Goal: Contribute content: Add original content to the website for others to see

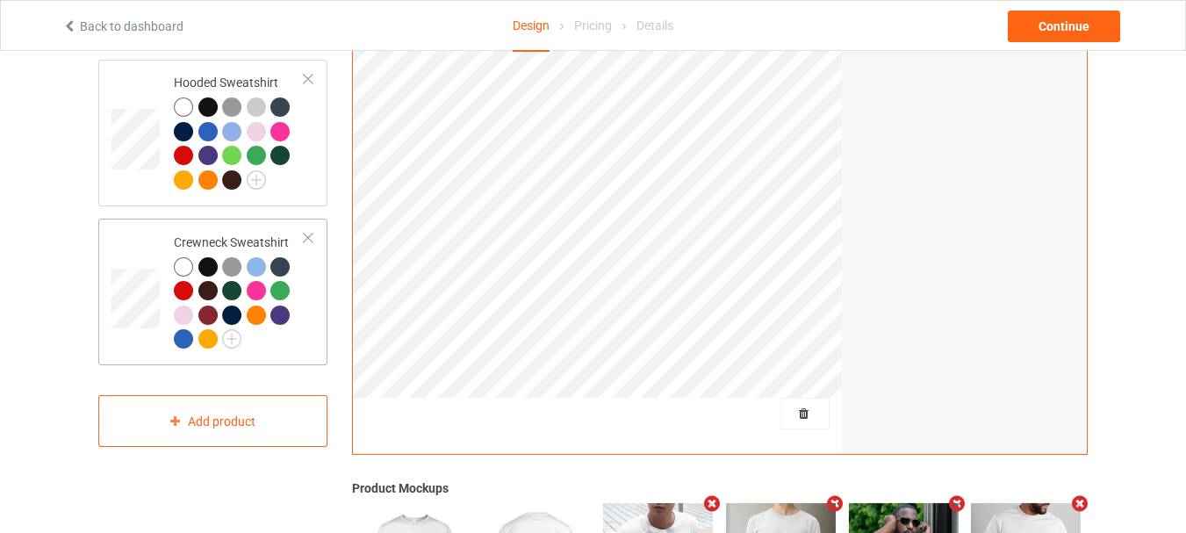
scroll to position [263, 0]
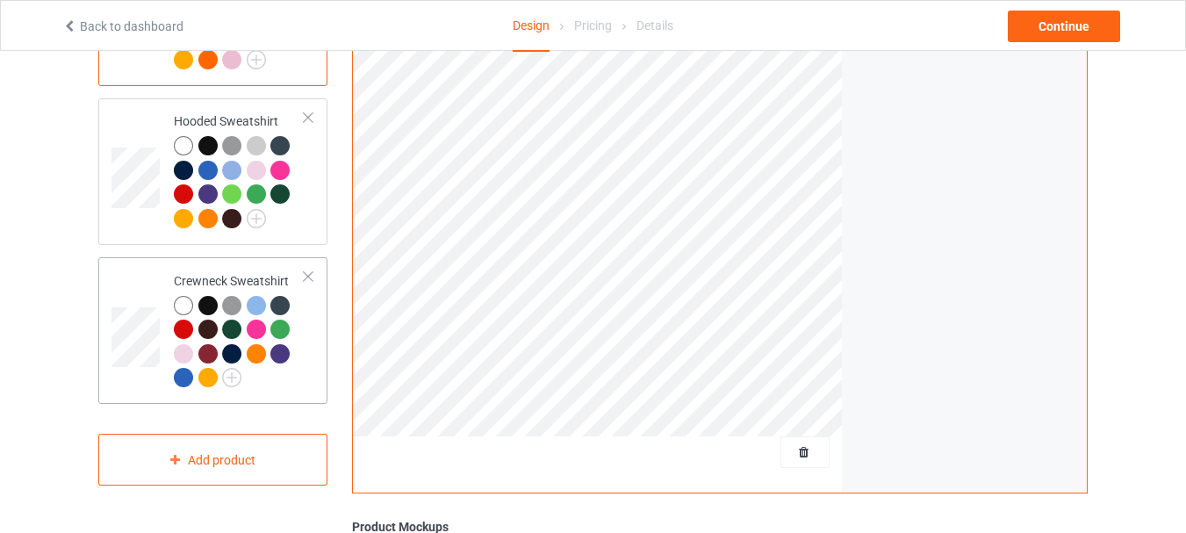
drag, startPoint x: 140, startPoint y: 220, endPoint x: 119, endPoint y: 299, distance: 81.8
click at [140, 220] on td at bounding box center [137, 171] width 53 height 133
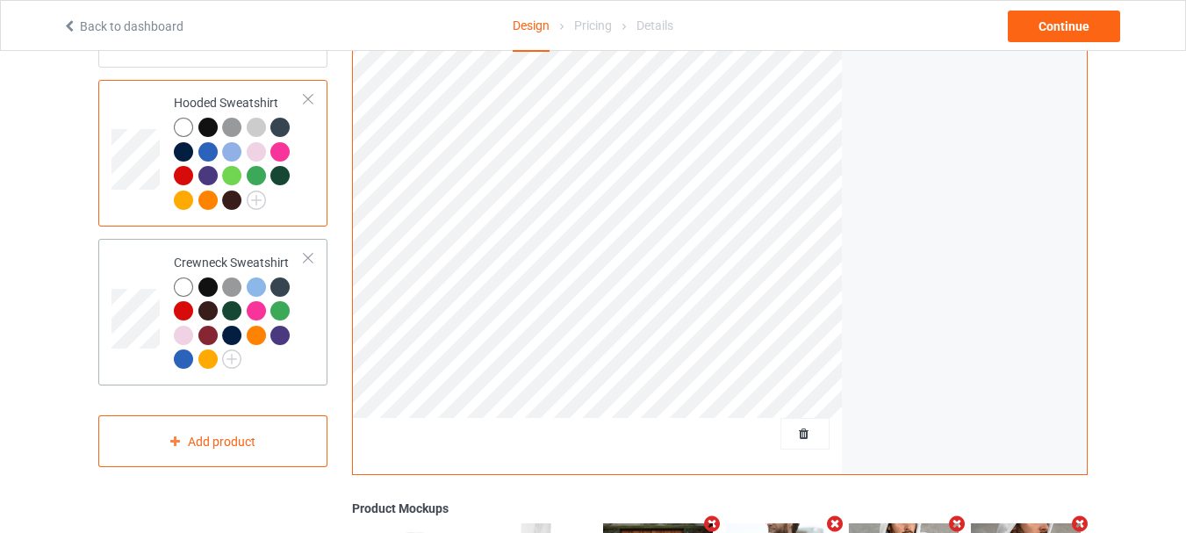
scroll to position [253, 0]
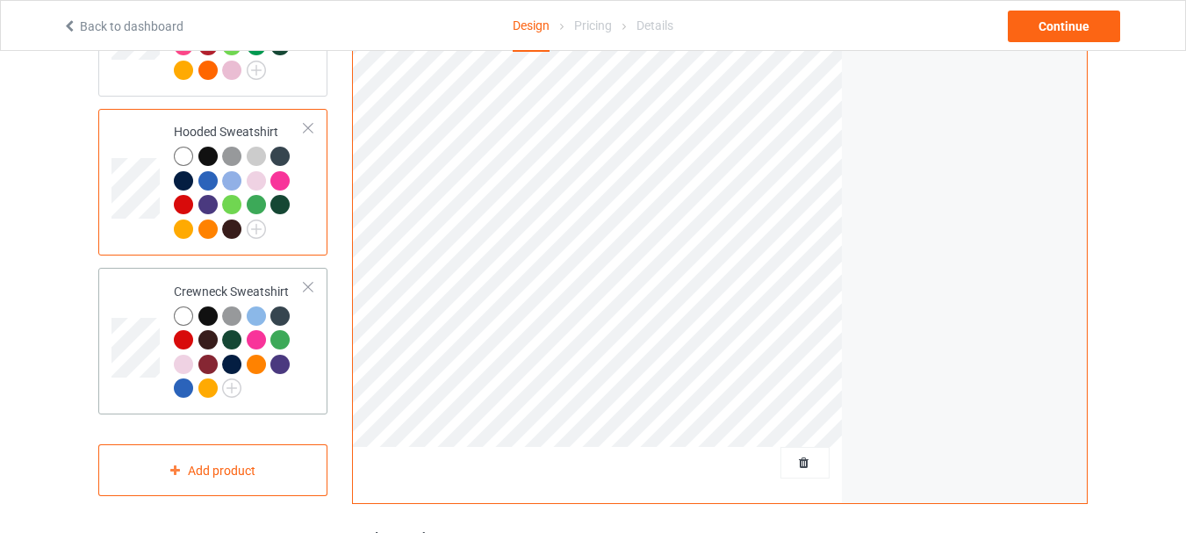
click at [128, 391] on td at bounding box center [137, 341] width 53 height 133
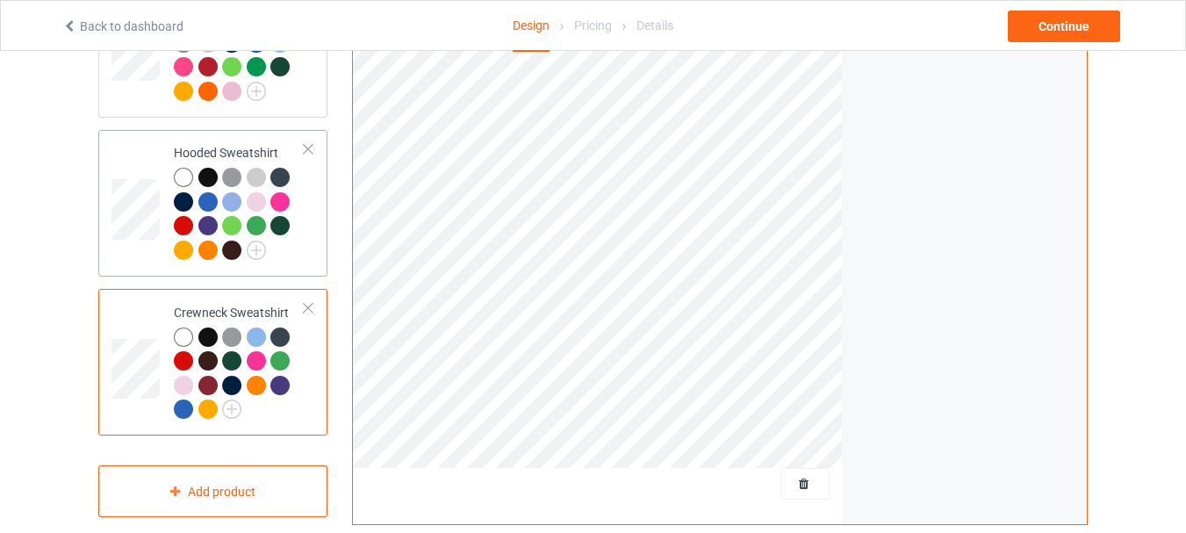
scroll to position [164, 0]
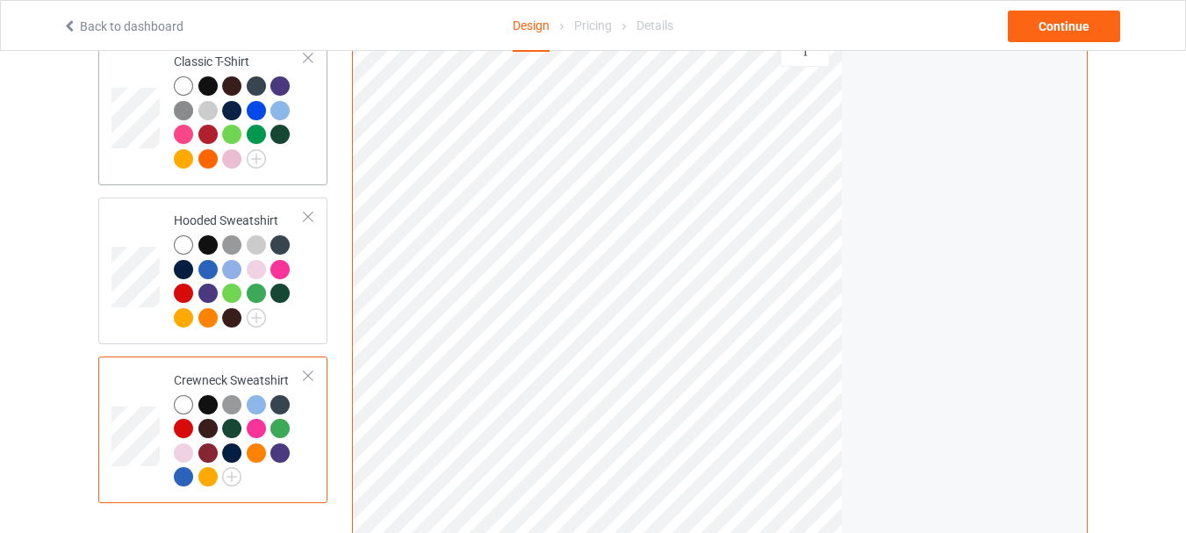
click at [124, 165] on td at bounding box center [137, 112] width 53 height 133
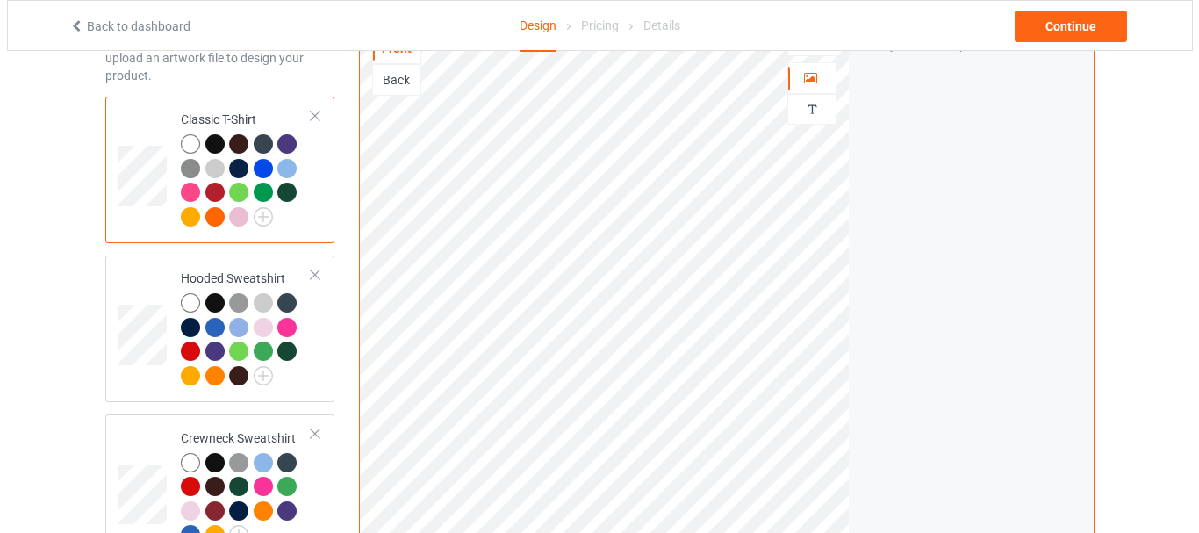
scroll to position [76, 0]
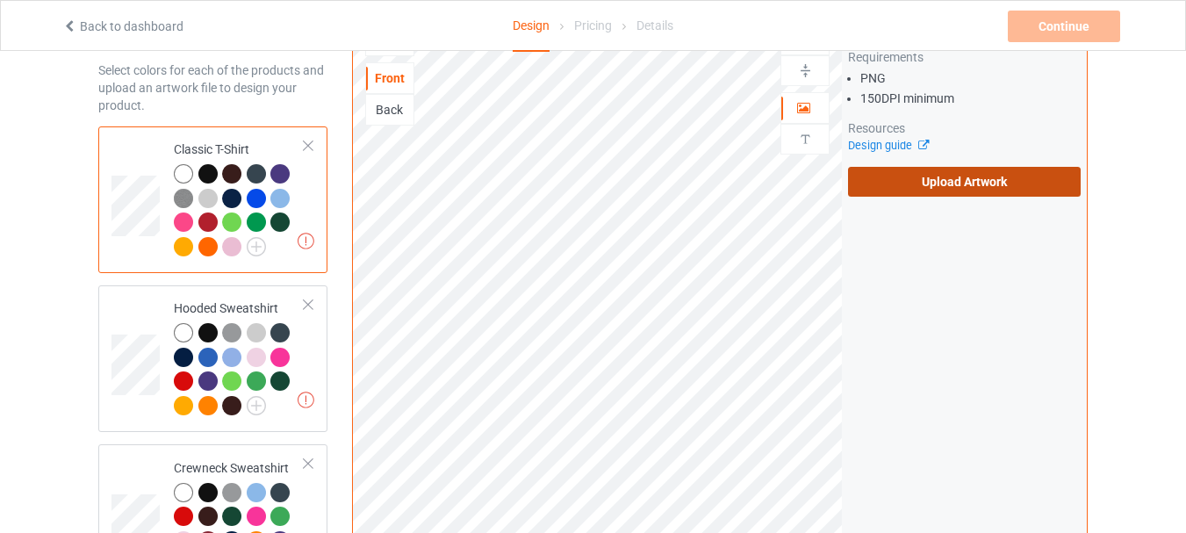
click at [901, 187] on label "Upload Artwork" at bounding box center [964, 182] width 233 height 30
click at [0, 0] on input "Upload Artwork" at bounding box center [0, 0] width 0 height 0
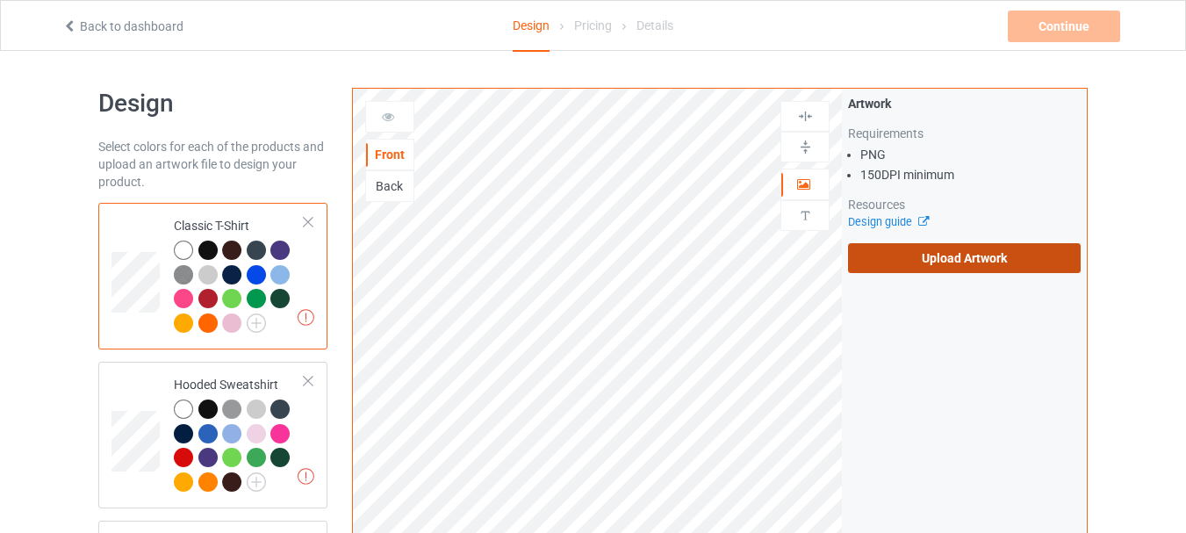
click at [867, 261] on label "Upload Artwork" at bounding box center [964, 258] width 233 height 30
click at [0, 0] on input "Upload Artwork" at bounding box center [0, 0] width 0 height 0
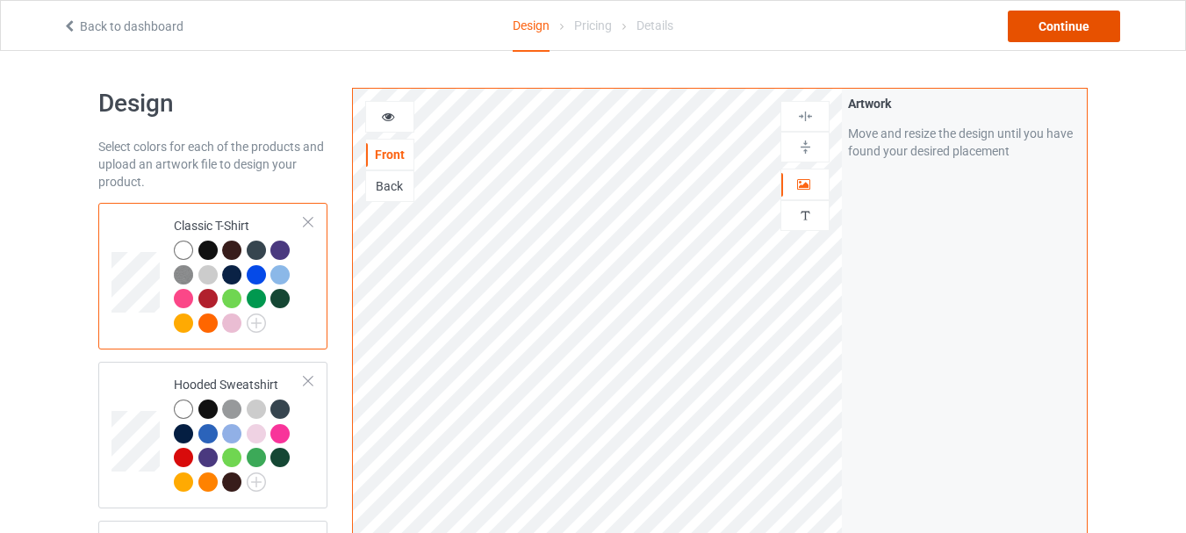
click at [1077, 22] on div "Continue" at bounding box center [1064, 27] width 112 height 32
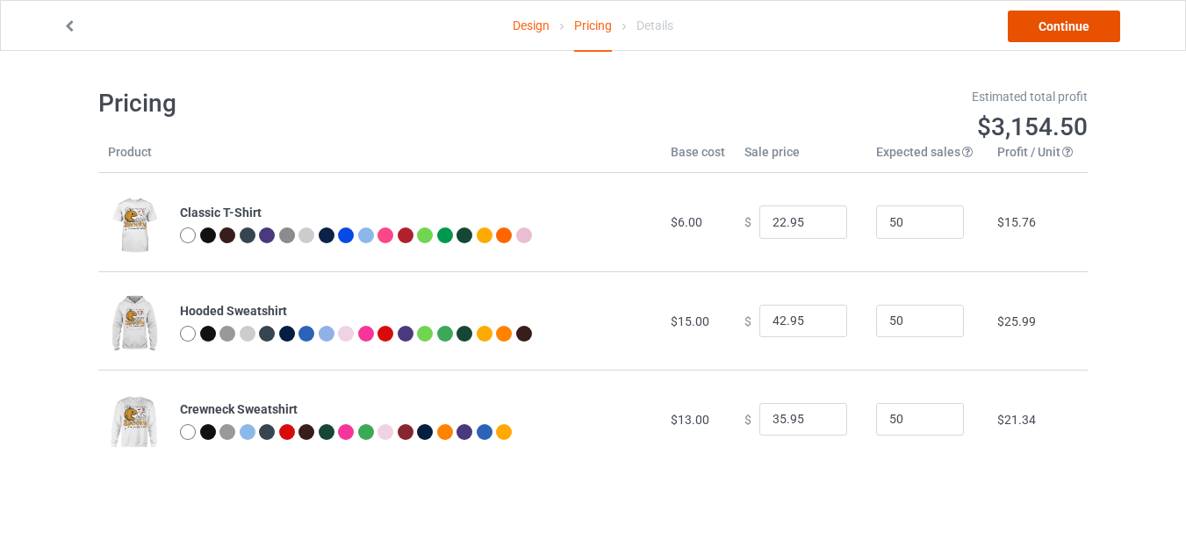
click at [1082, 28] on link "Continue" at bounding box center [1064, 27] width 112 height 32
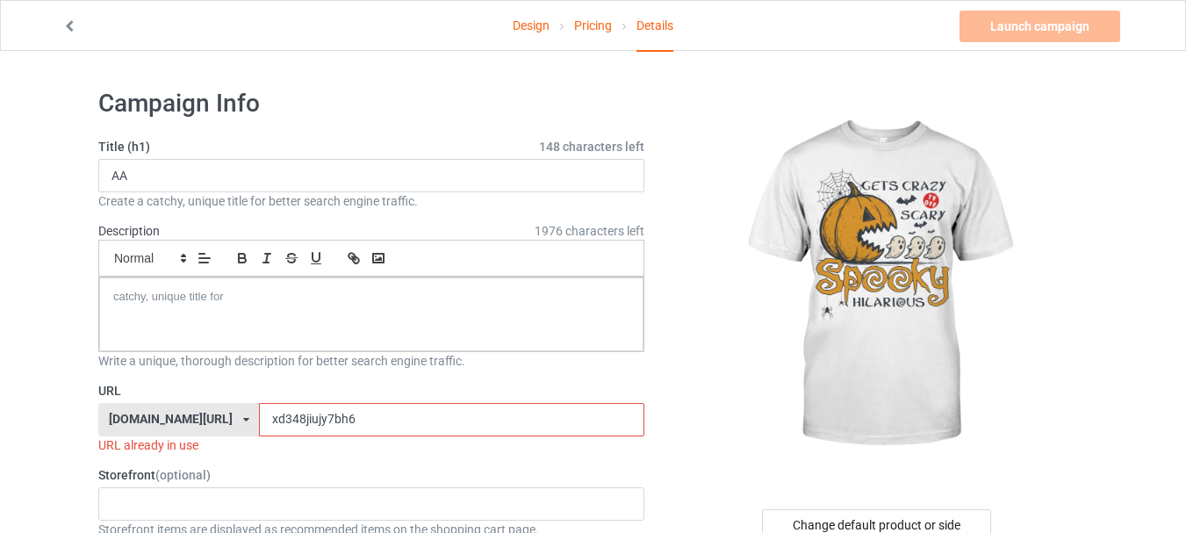
click at [406, 417] on input "xd348jiujy7bh6" at bounding box center [451, 419] width 385 height 33
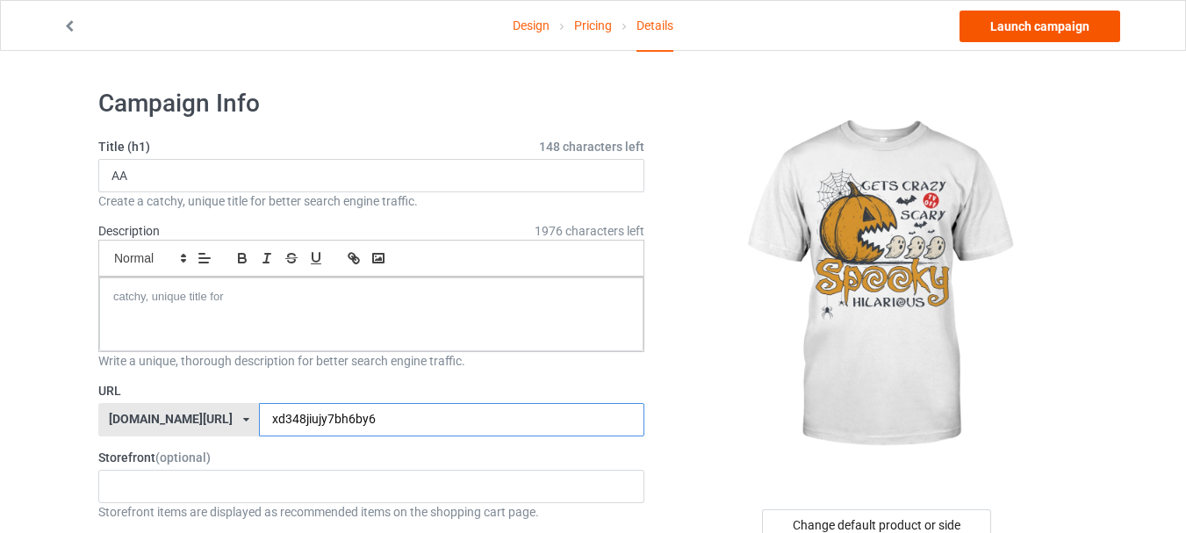
type input "xd348jiujy7bh6by6"
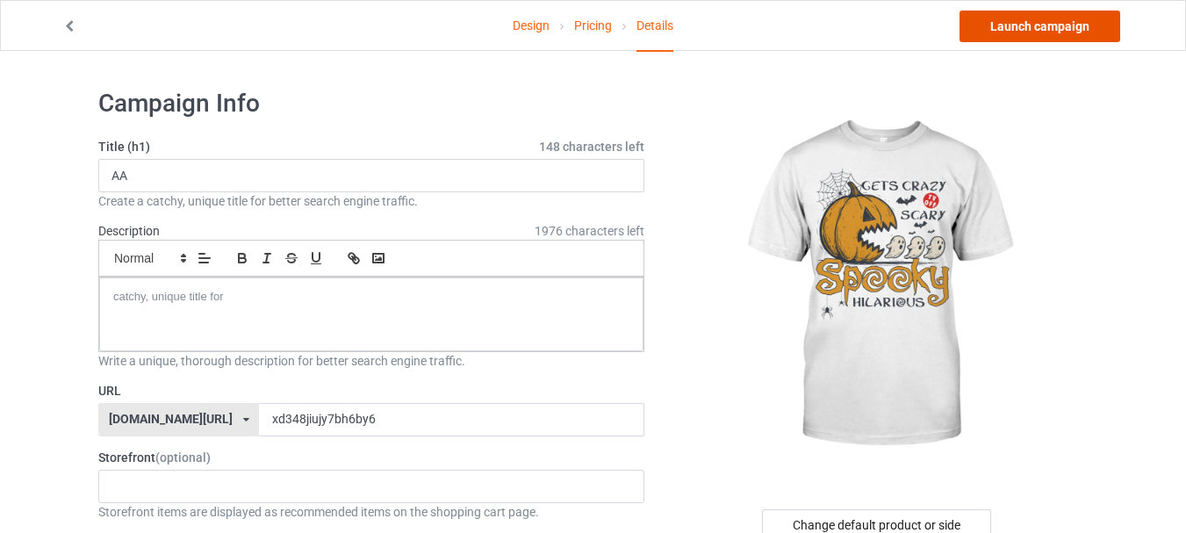
click at [1056, 25] on link "Launch campaign" at bounding box center [1040, 27] width 161 height 32
